Goal: Information Seeking & Learning: Learn about a topic

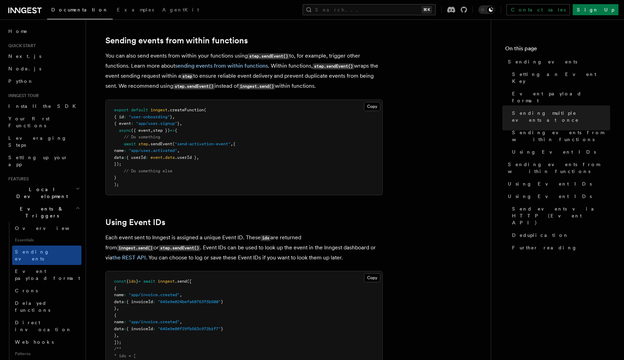
scroll to position [1080, 0]
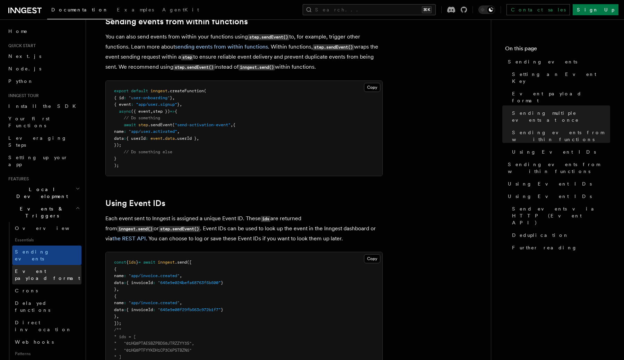
click at [44, 268] on span "Event payload format" at bounding box center [47, 274] width 65 height 12
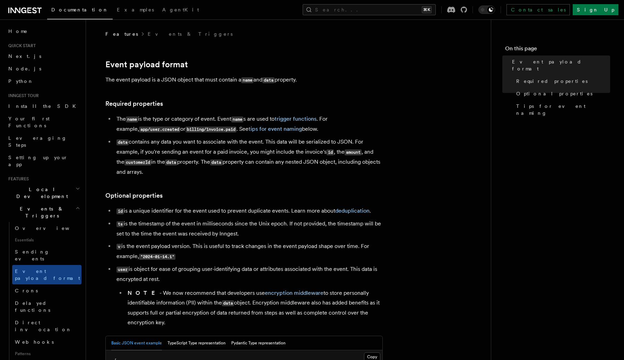
scroll to position [1080, 0]
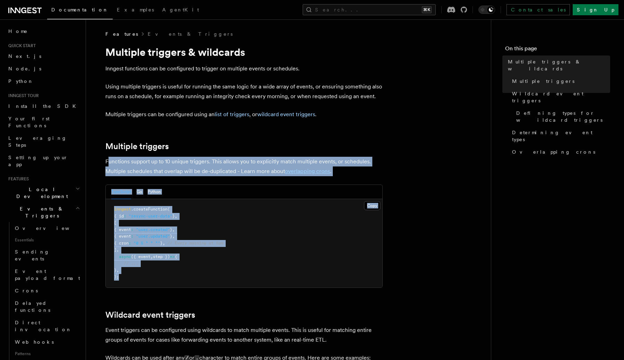
drag, startPoint x: 109, startPoint y: 180, endPoint x: 130, endPoint y: 282, distance: 104.1
copy article "unctions support up to 10 unique triggers. This allows you to explicitly match …"
